Goal: Task Accomplishment & Management: Use online tool/utility

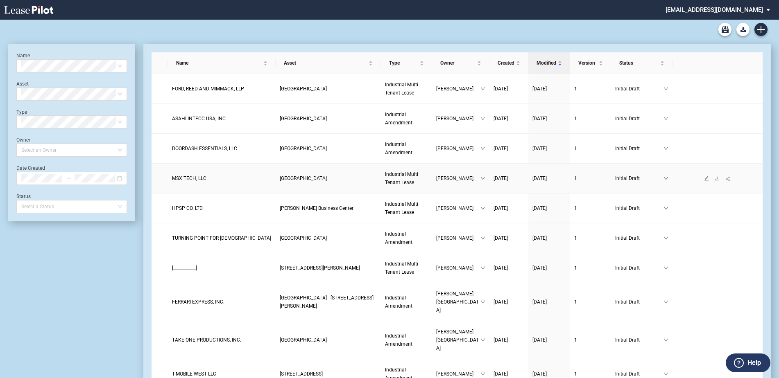
click at [188, 180] on span "MSX TECH, LLC" at bounding box center [189, 179] width 34 height 6
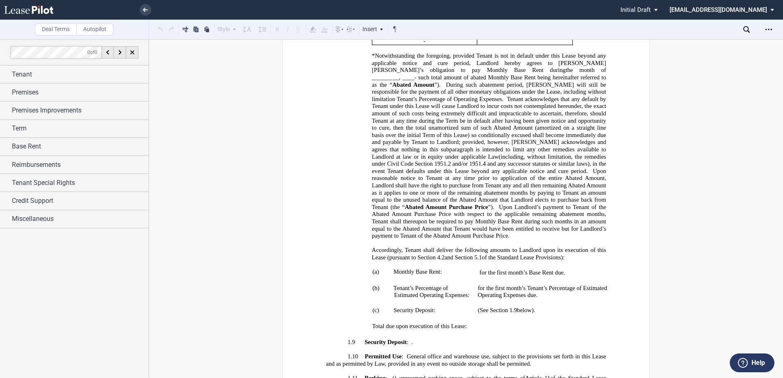
scroll to position [737, 0]
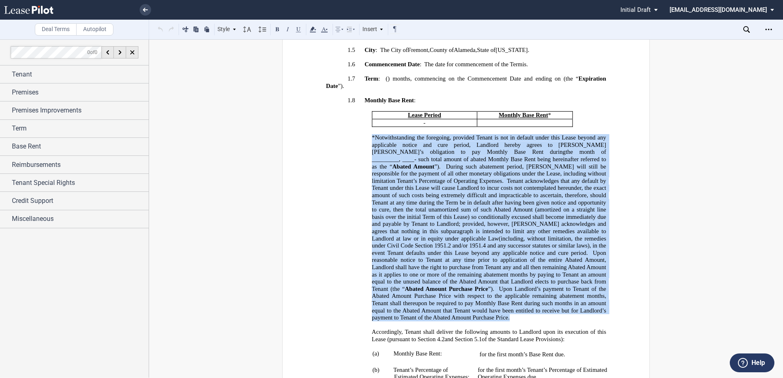
drag, startPoint x: 370, startPoint y: 130, endPoint x: 416, endPoint y: 310, distance: 185.9
click at [416, 310] on p "*Notwithstanding the foregoing, provided Tenant is not in default under this Le…" at bounding box center [489, 228] width 234 height 188
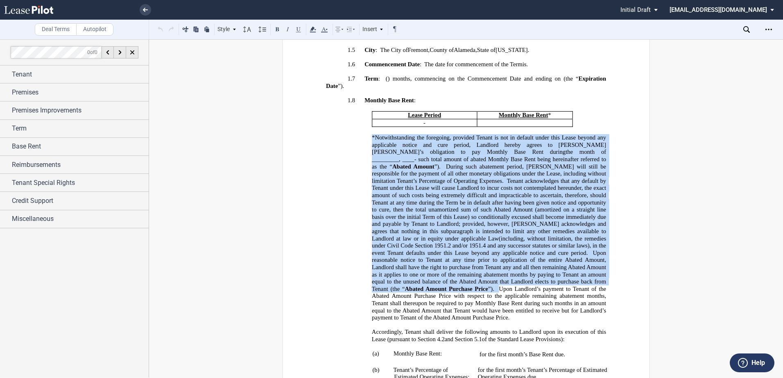
drag, startPoint x: 414, startPoint y: 307, endPoint x: 402, endPoint y: 273, distance: 36.1
drag, startPoint x: 402, startPoint y: 273, endPoint x: 386, endPoint y: 196, distance: 79.0
click at [386, 196] on span "Tenant acknowledges that any default by Tenant under this Lease will cause Land…" at bounding box center [490, 209] width 236 height 64
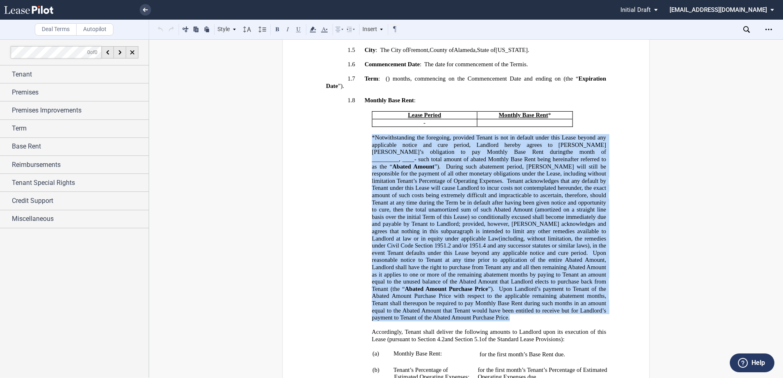
drag, startPoint x: 370, startPoint y: 128, endPoint x: 407, endPoint y: 312, distance: 187.6
click at [407, 312] on p "*Notwithstanding the foregoing, provided Tenant is not in default under this Le…" at bounding box center [489, 228] width 234 height 188
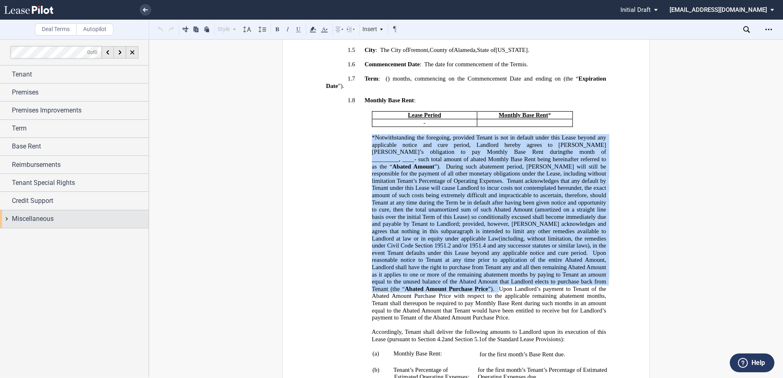
click at [43, 217] on span "Miscellaneous" at bounding box center [33, 219] width 42 height 10
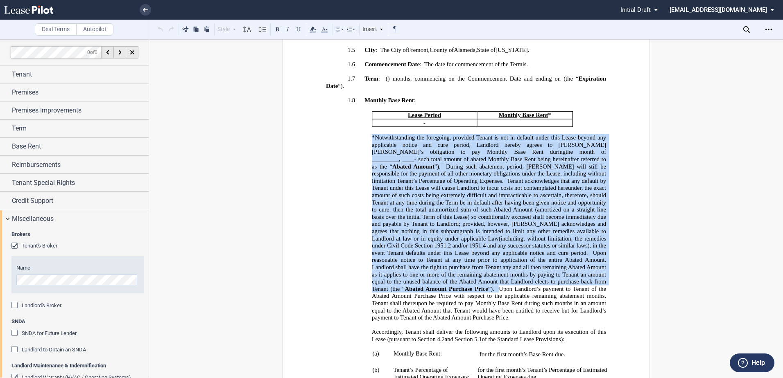
scroll to position [123, 0]
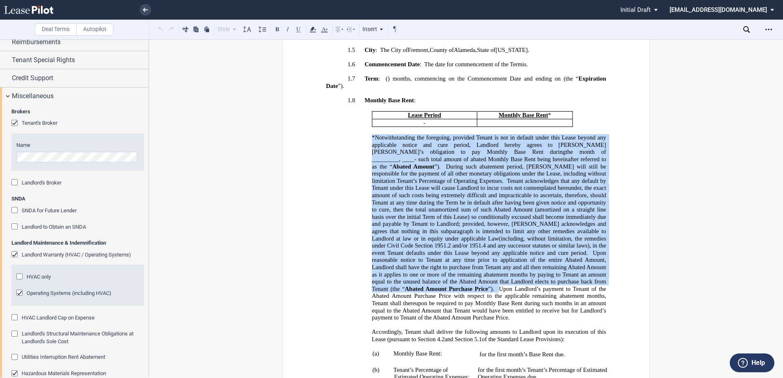
click at [43, 254] on span "Landlord Warranty (HVAC / Operating Systems)" at bounding box center [76, 255] width 109 height 6
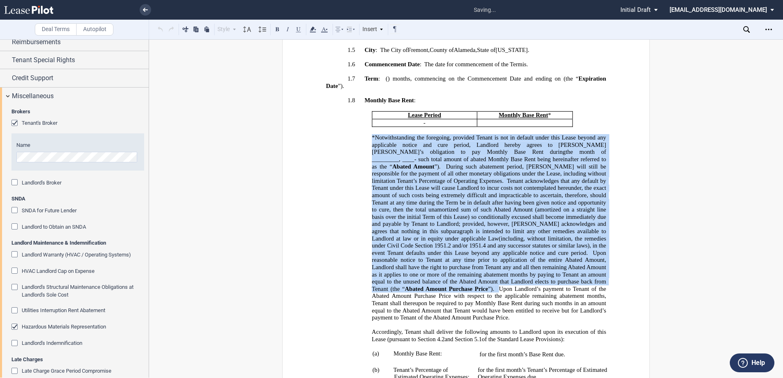
click at [43, 254] on span "Landlord Warranty (HVAC / Operating Systems)" at bounding box center [76, 255] width 109 height 6
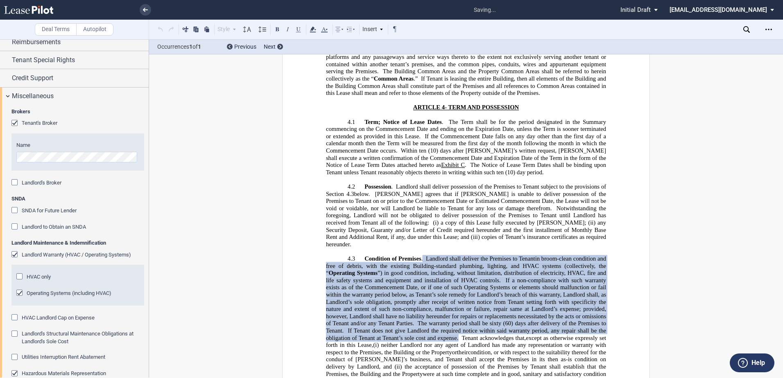
scroll to position [1809, 0]
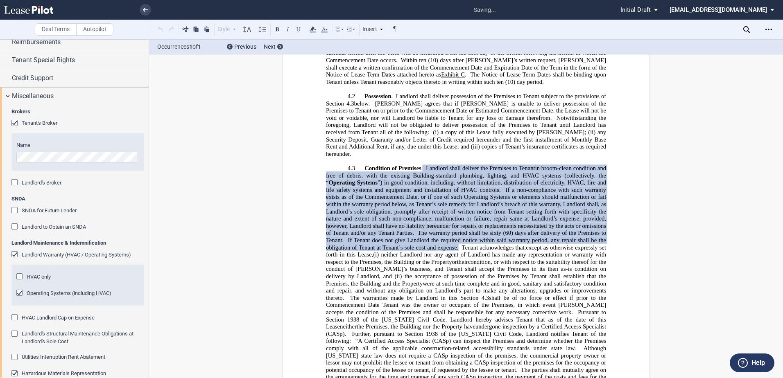
click at [43, 254] on span "Landlord Warranty (HVAC / Operating Systems)" at bounding box center [76, 255] width 109 height 6
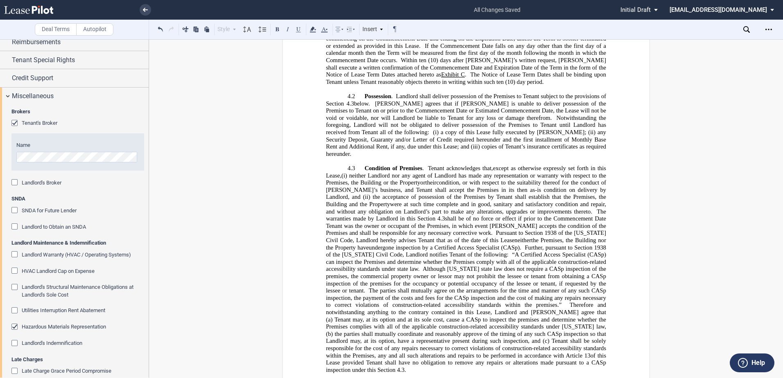
click at [743, 28] on use at bounding box center [746, 29] width 7 height 7
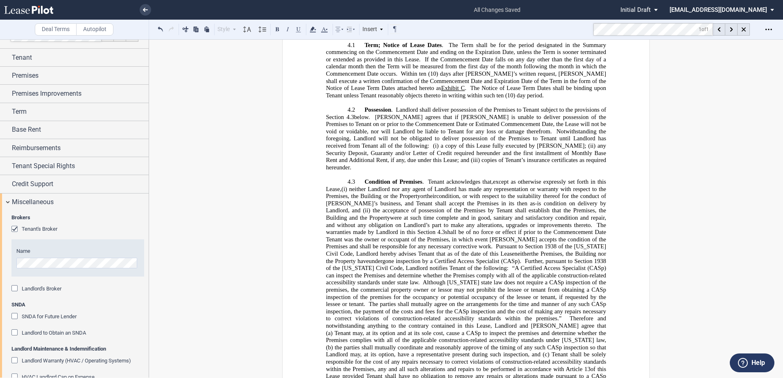
scroll to position [0, 0]
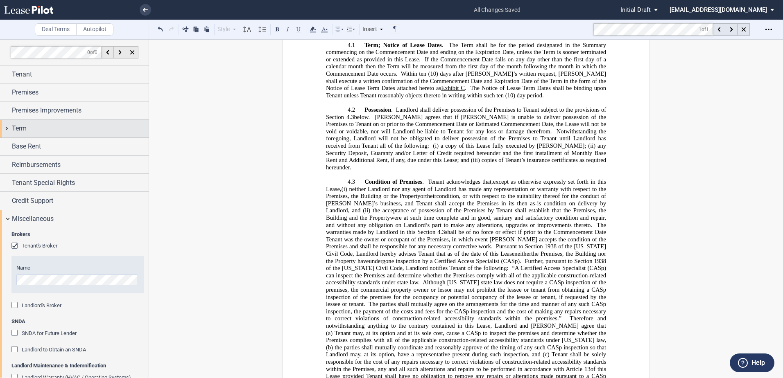
click at [56, 134] on div "Term" at bounding box center [74, 129] width 149 height 18
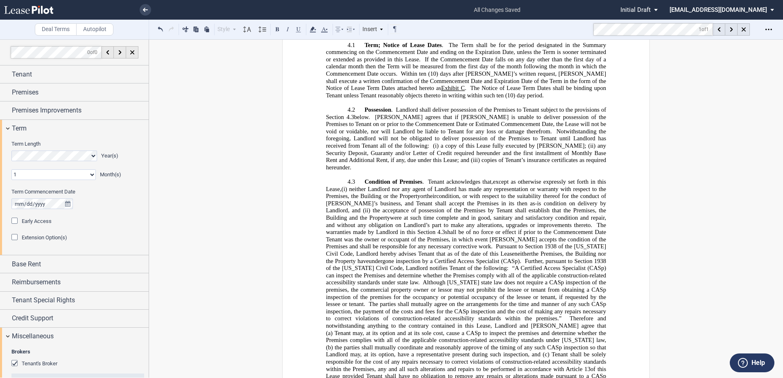
click at [16, 222] on div "Early Access" at bounding box center [15, 222] width 8 height 8
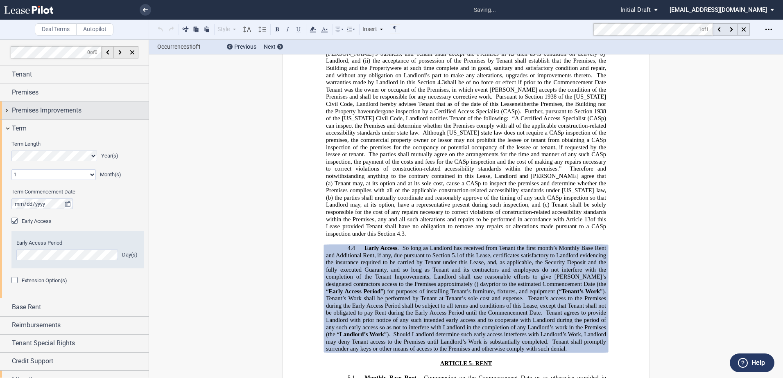
click at [63, 107] on span "Premises Improvements" at bounding box center [47, 111] width 70 height 10
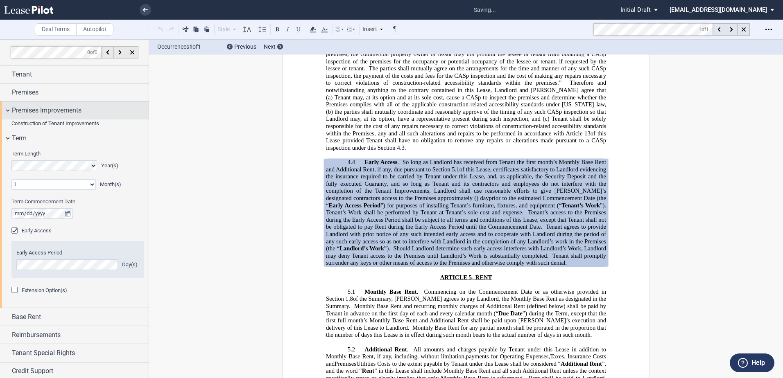
scroll to position [2031, 0]
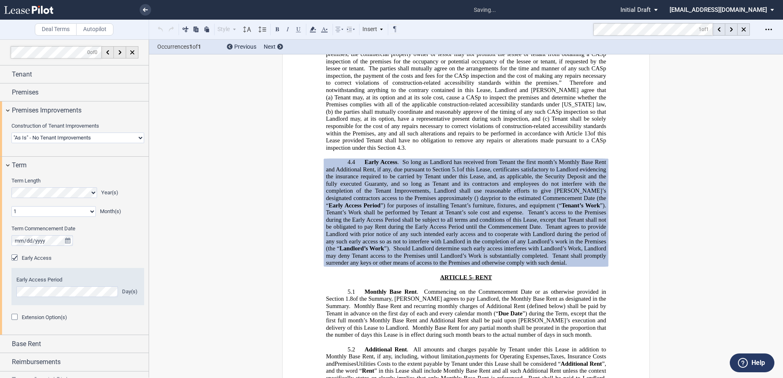
click at [56, 133] on select "Landlord Constructs Tenant Improvements Tenant Constructs Tenant Improvements "…" at bounding box center [77, 138] width 133 height 11
click at [55, 138] on select "Landlord Constructs Tenant Improvements Tenant Constructs Tenant Improvements "…" at bounding box center [77, 138] width 133 height 11
select select "landlord"
click at [11, 133] on select "Landlord Constructs Tenant Improvements Tenant Constructs Tenant Improvements "…" at bounding box center [77, 138] width 133 height 11
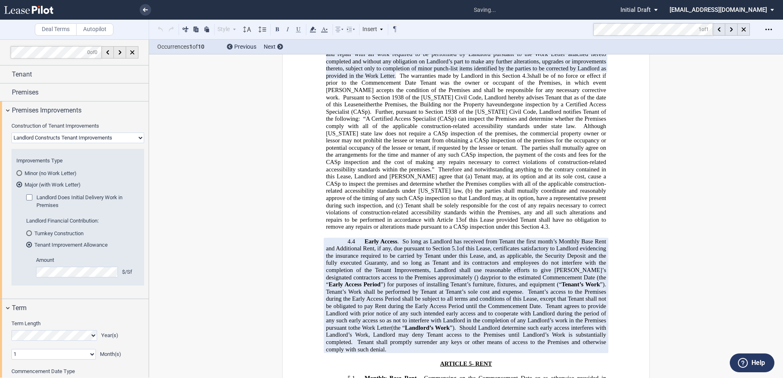
scroll to position [2103, 0]
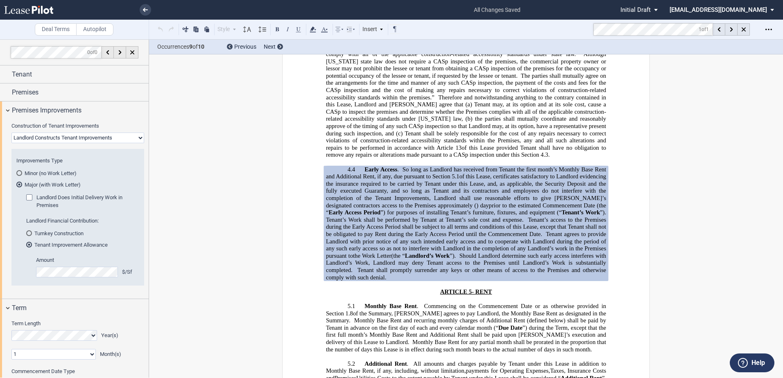
click at [29, 197] on div "Landlord Does Initial Delivery Work in Premises" at bounding box center [30, 198] width 8 height 8
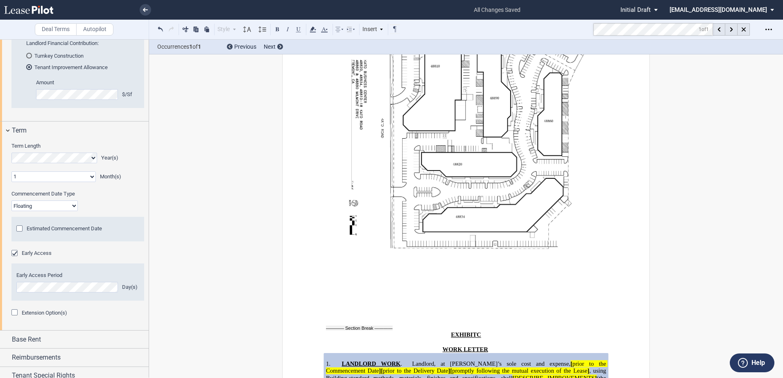
scroll to position [205, 0]
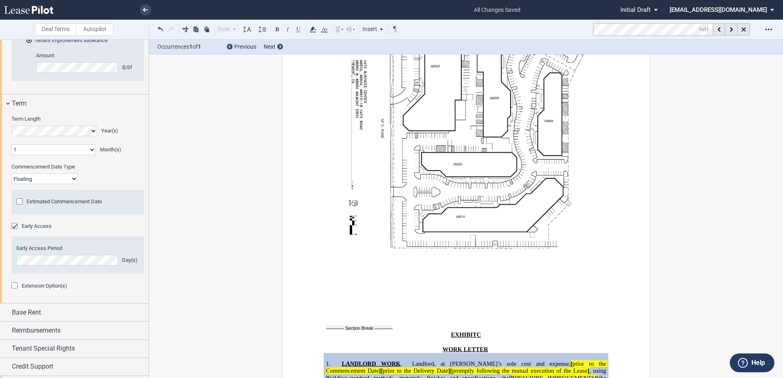
click at [15, 231] on div "Early Access" at bounding box center [15, 227] width 8 height 8
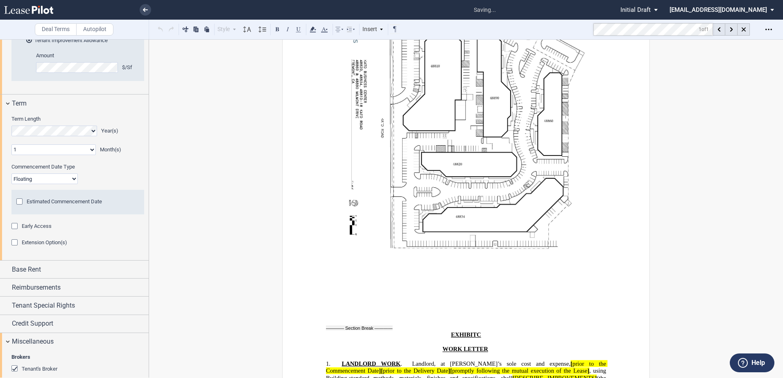
click at [14, 231] on div "Early Access" at bounding box center [15, 227] width 8 height 8
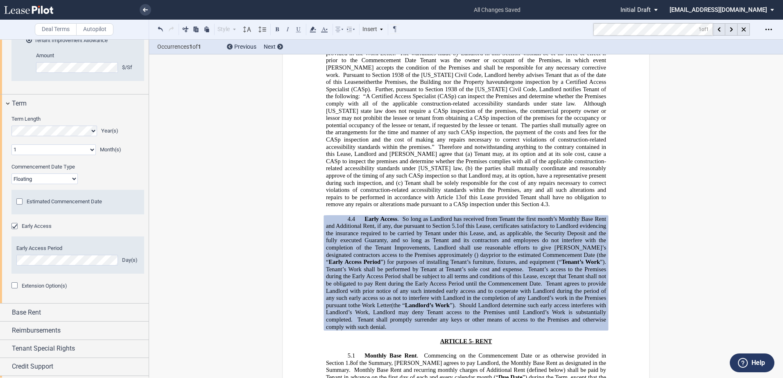
scroll to position [2069, 0]
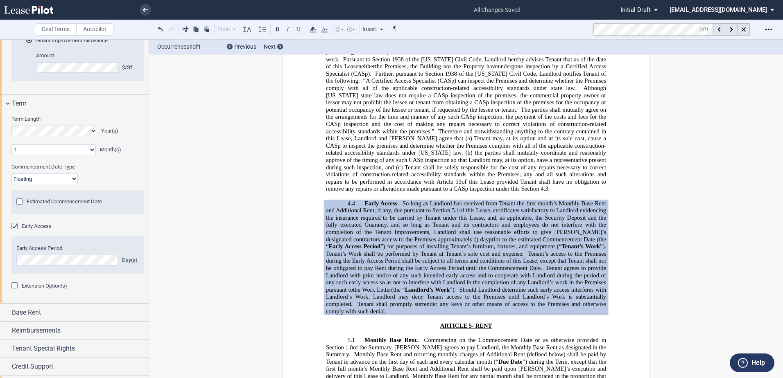
click at [409, 301] on span "Tenant shall promptly surrender any keys or other means of access to the Premis…" at bounding box center [467, 308] width 282 height 14
click at [409, 280] on p "4.4 Early Access . So long as Landlord has received from Tenant the first month…" at bounding box center [466, 257] width 280 height 115
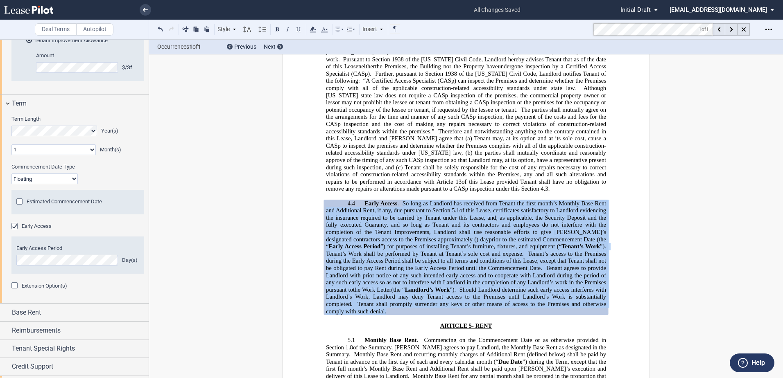
drag, startPoint x: 409, startPoint y: 282, endPoint x: 402, endPoint y: 177, distance: 105.9
click at [402, 200] on p "4.4 Early Access . So long as Landlord has received from Tenant the first month…" at bounding box center [466, 257] width 280 height 115
drag, startPoint x: 402, startPoint y: 177, endPoint x: 406, endPoint y: 188, distance: 11.8
copy p "Lo ipsu do Sitametc adi elitsedd eius Tempor inc utlab etdol’m Aliquae Admi Ven…"
click at [144, 5] on link at bounding box center [145, 9] width 11 height 11
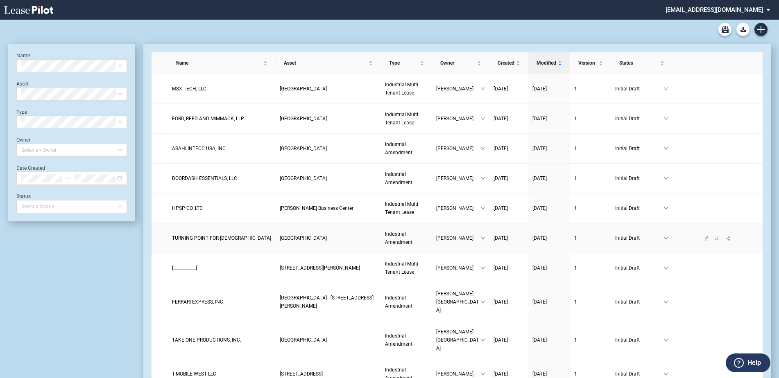
click at [208, 234] on link "TURNING POINT FOR GOD" at bounding box center [221, 238] width 99 height 8
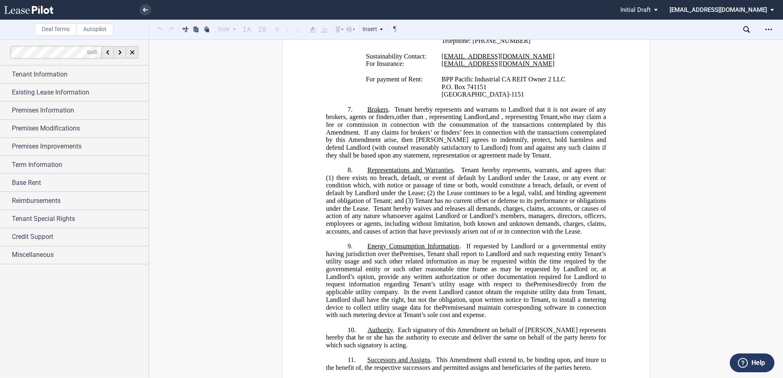
scroll to position [942, 0]
click at [61, 249] on div "Miscellaneous" at bounding box center [74, 255] width 149 height 18
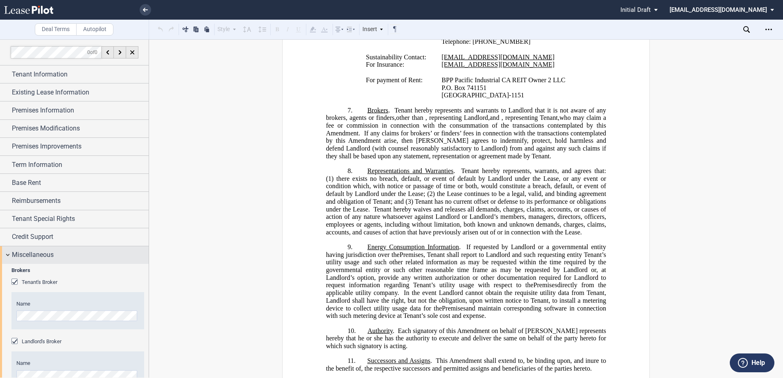
drag, startPoint x: 57, startPoint y: 235, endPoint x: 52, endPoint y: 257, distance: 22.7
click at [57, 234] on div "Credit Support" at bounding box center [80, 237] width 137 height 10
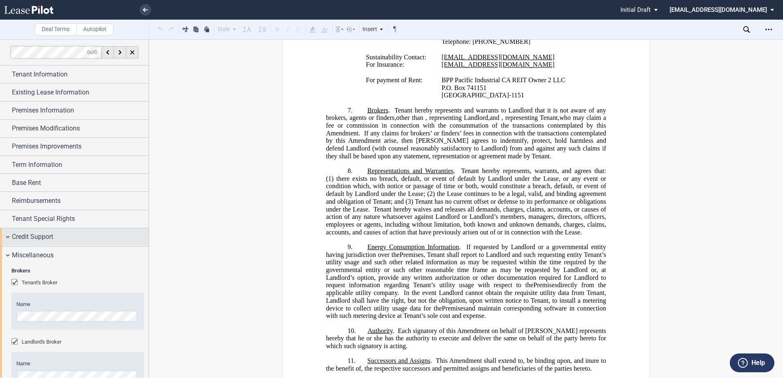
click at [50, 237] on span "Credit Support" at bounding box center [32, 237] width 41 height 10
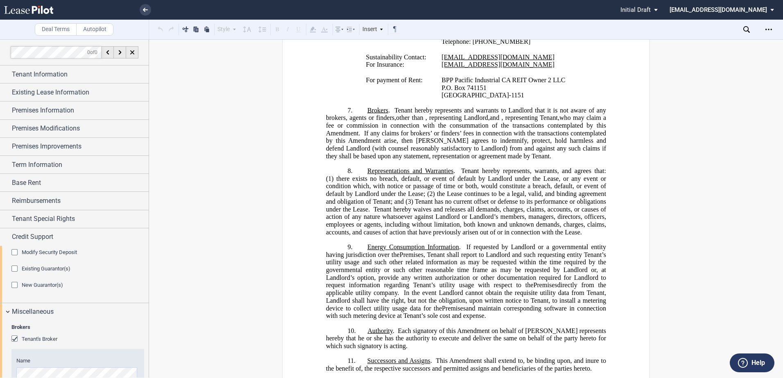
click at [60, 250] on span "Modify Security Deposit" at bounding box center [49, 252] width 55 height 6
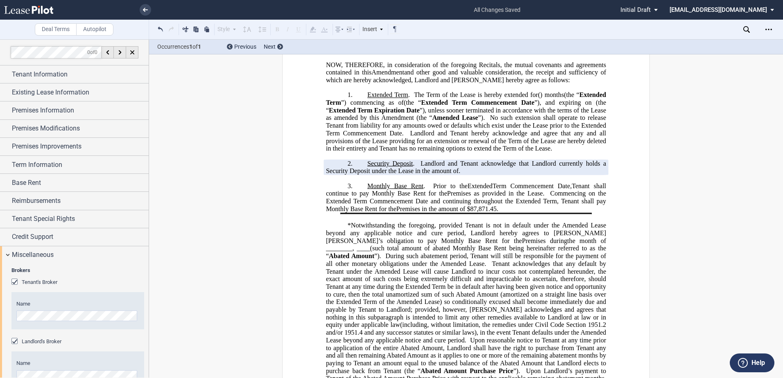
scroll to position [0, 0]
